Goal: Information Seeking & Learning: Understand process/instructions

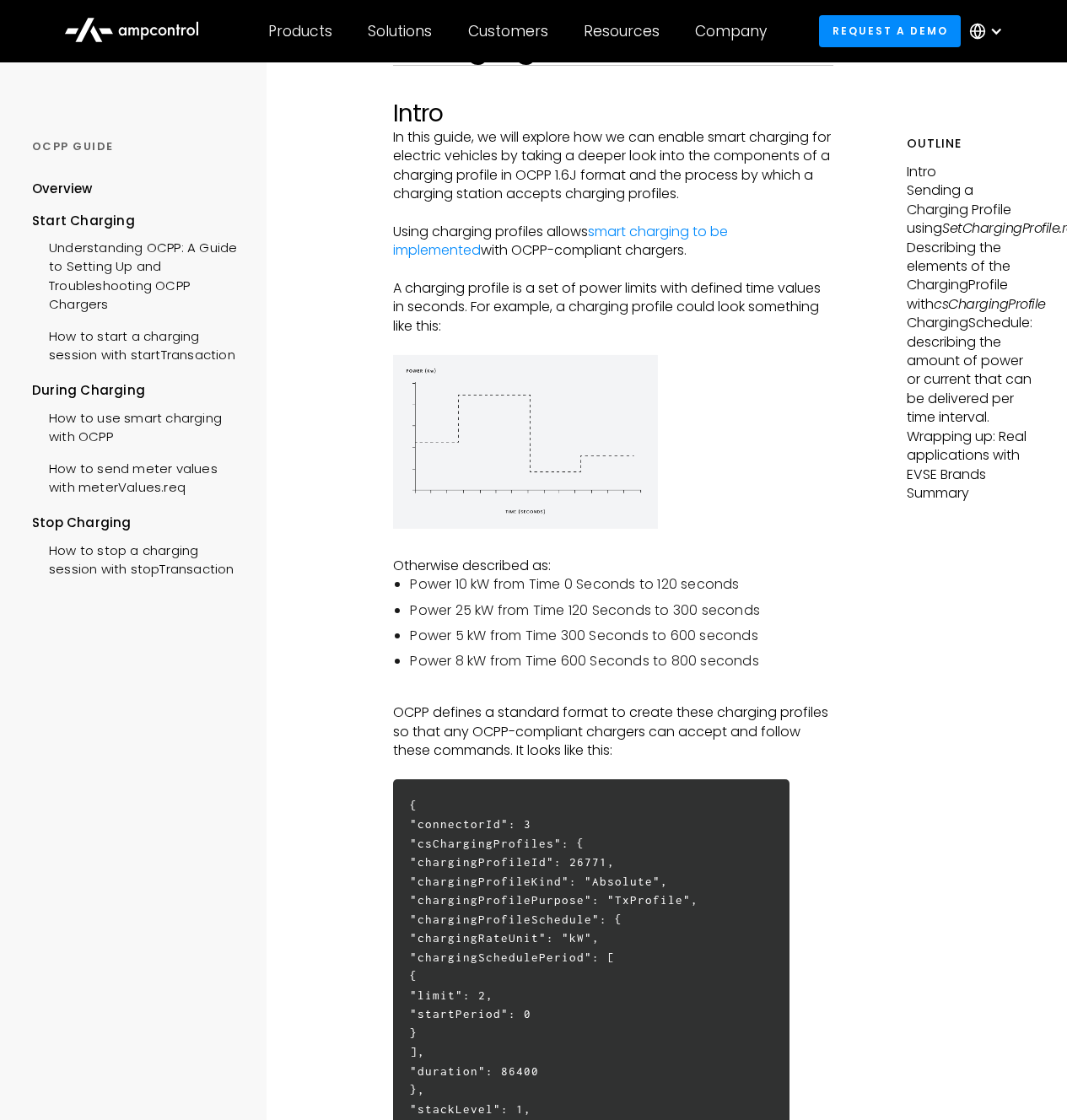
scroll to position [518, 0]
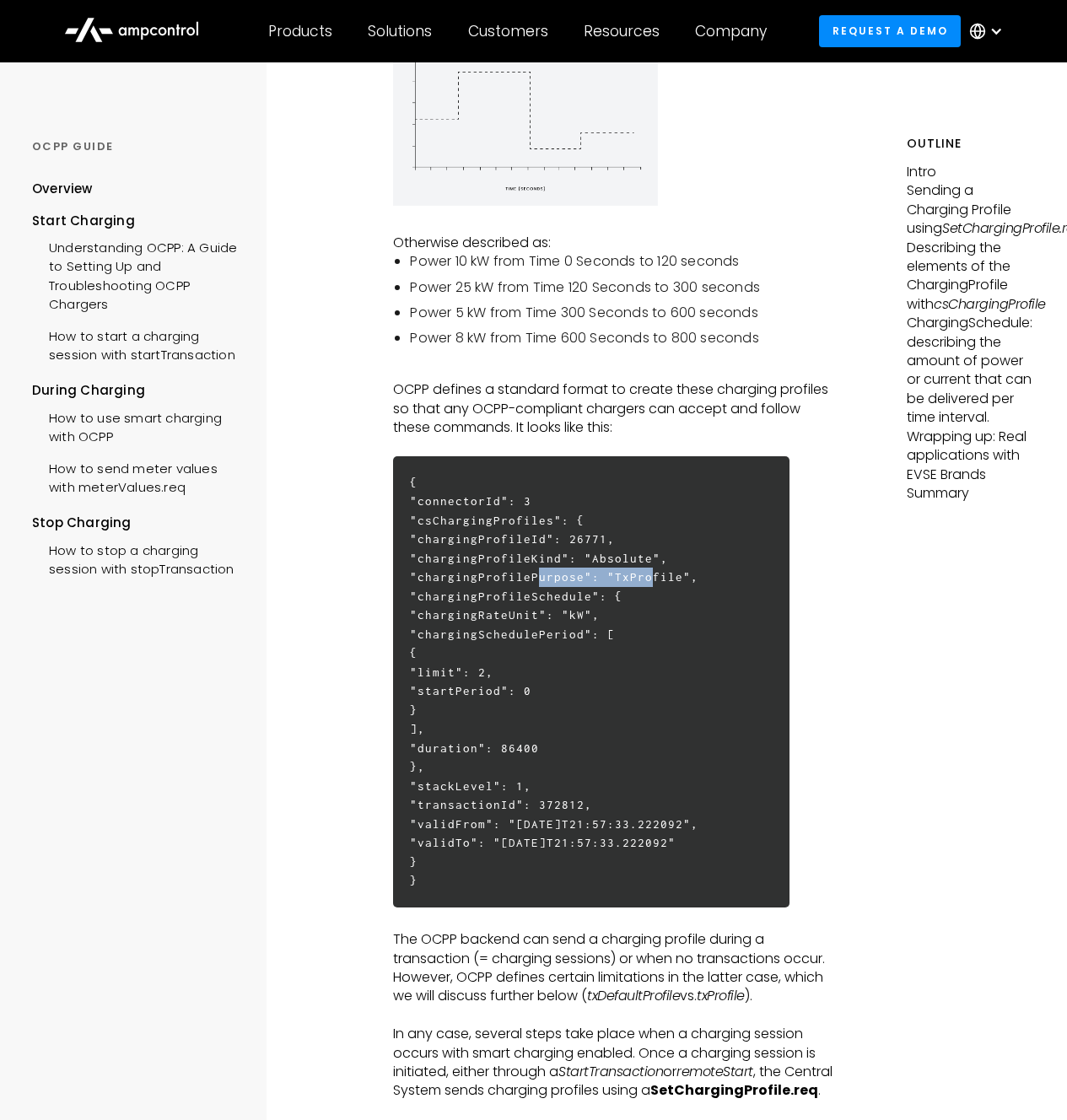
drag, startPoint x: 531, startPoint y: 575, endPoint x: 635, endPoint y: 577, distance: 104.0
click at [635, 577] on h6 "{ "connectorId": 3 "csChargingProfiles": { "chargingProfileId": 26771, "chargin…" at bounding box center [591, 682] width 396 height 451
copy h6 "chargingProfile"
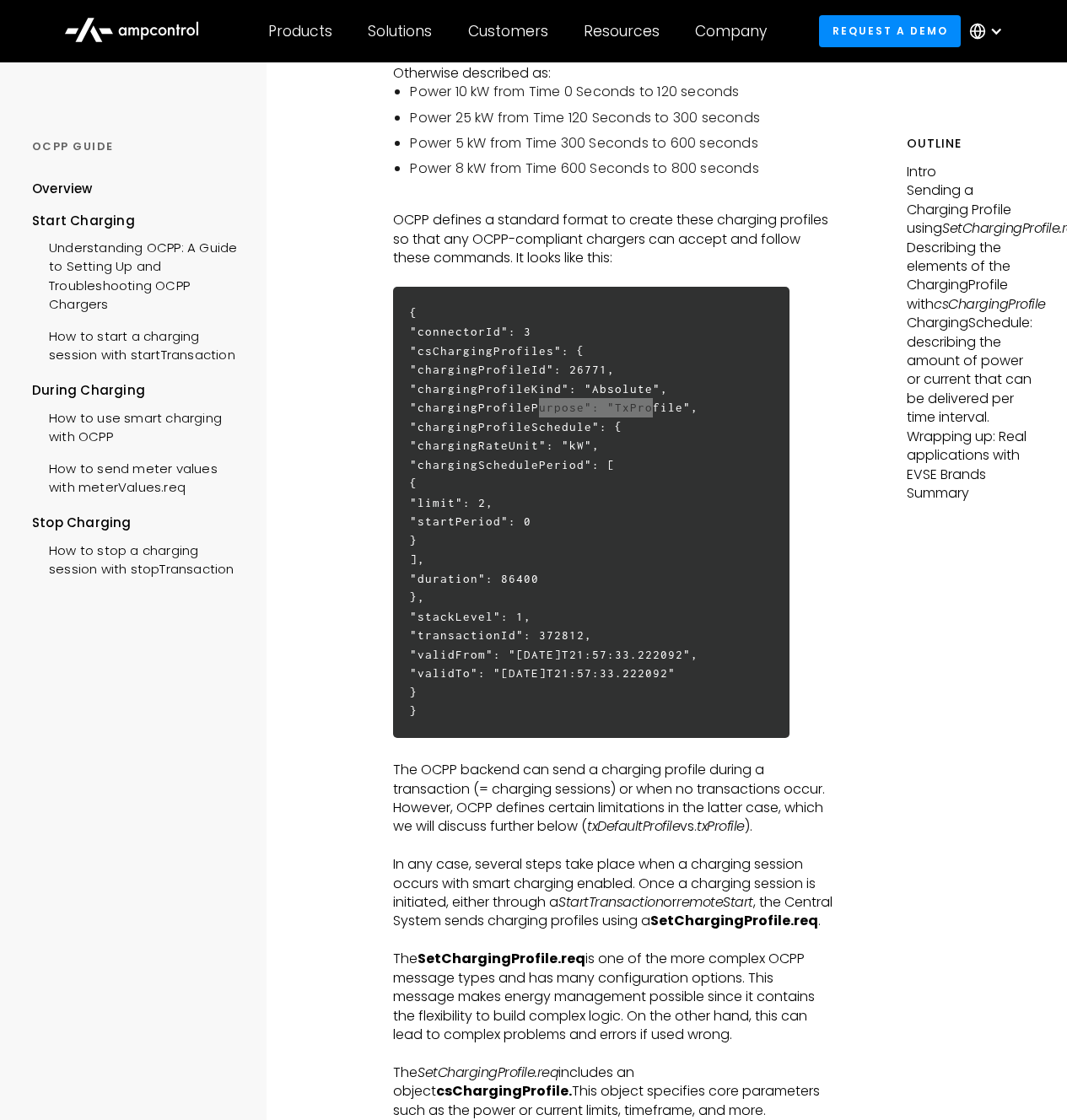
scroll to position [794, 0]
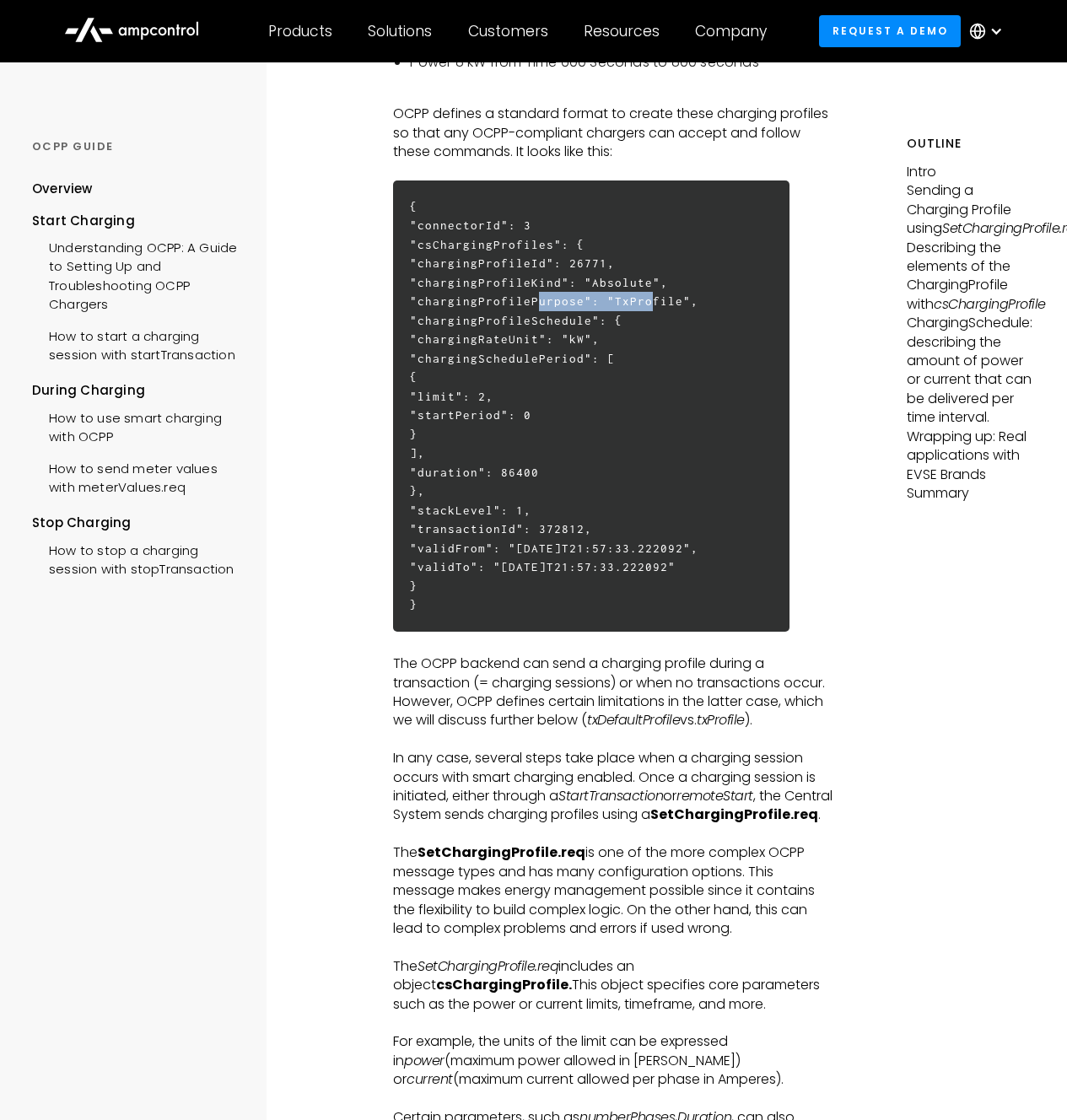
click at [500, 862] on strong "SetChargingProfile.req" at bounding box center [501, 852] width 167 height 19
click at [581, 938] on p "The SetChargingProfile.req is one of the more complex OCPP message types and ha…" at bounding box center [613, 890] width 441 height 95
copy p "SetChargingProfile.req is"
